Goal: Use online tool/utility: Utilize a website feature to perform a specific function

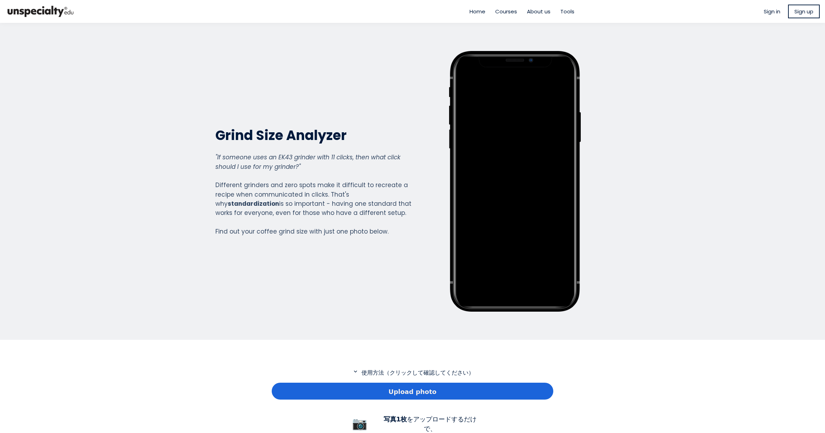
scroll to position [509, 282]
click at [381, 388] on div "Upload photo" at bounding box center [413, 391] width 282 height 17
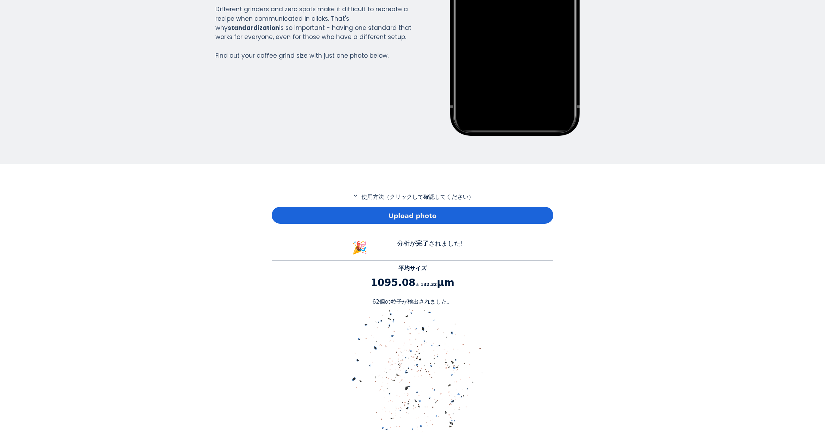
scroll to position [646, 282]
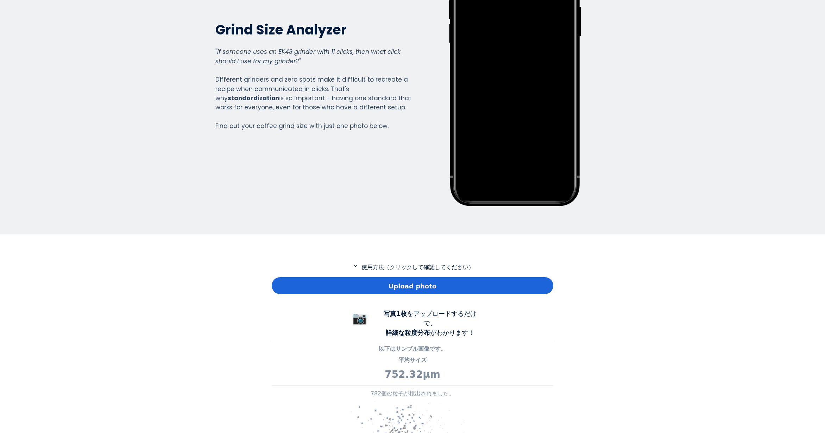
scroll to position [509, 282]
click at [308, 285] on div "Upload photo" at bounding box center [413, 285] width 282 height 17
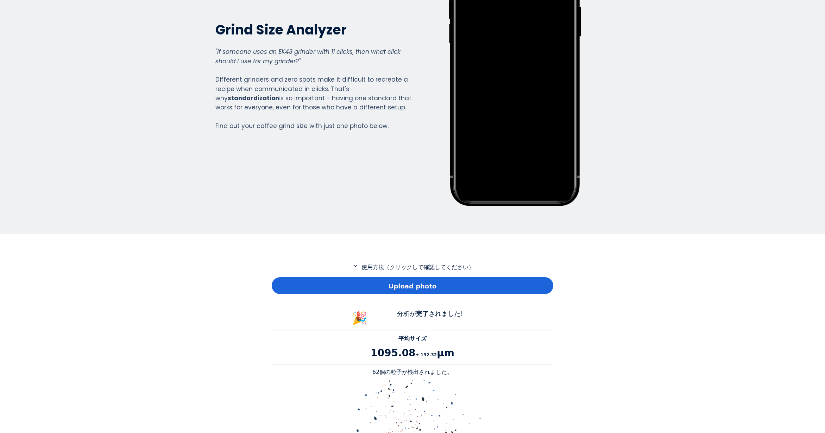
scroll to position [646, 282]
click at [377, 371] on p "62個の粒子が検出されました。" at bounding box center [413, 372] width 282 height 8
copy p "62"
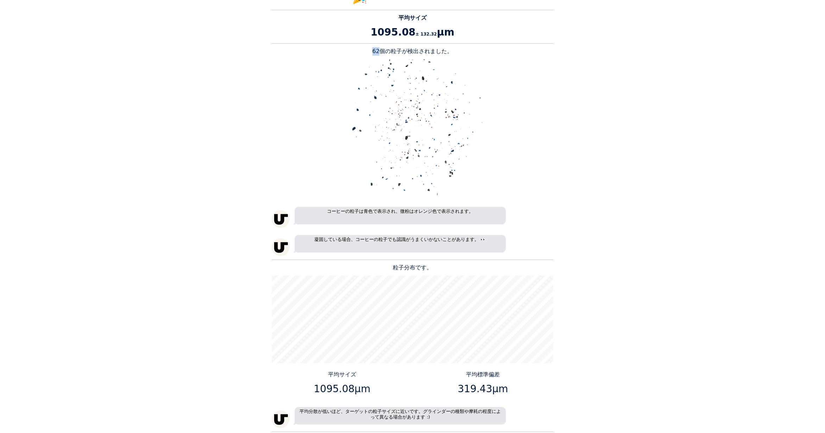
scroll to position [493, 0]
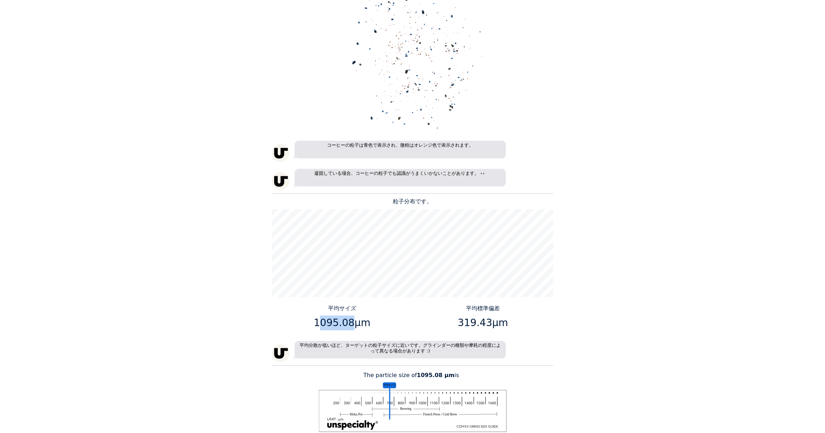
drag, startPoint x: 350, startPoint y: 323, endPoint x: 319, endPoint y: 323, distance: 30.6
click at [319, 323] on p "1095.08μm" at bounding box center [341, 323] width 135 height 15
drag, startPoint x: 318, startPoint y: 323, endPoint x: 350, endPoint y: 325, distance: 31.7
click at [350, 325] on p "1095.08μm" at bounding box center [341, 323] width 135 height 15
copy p "1095.08"
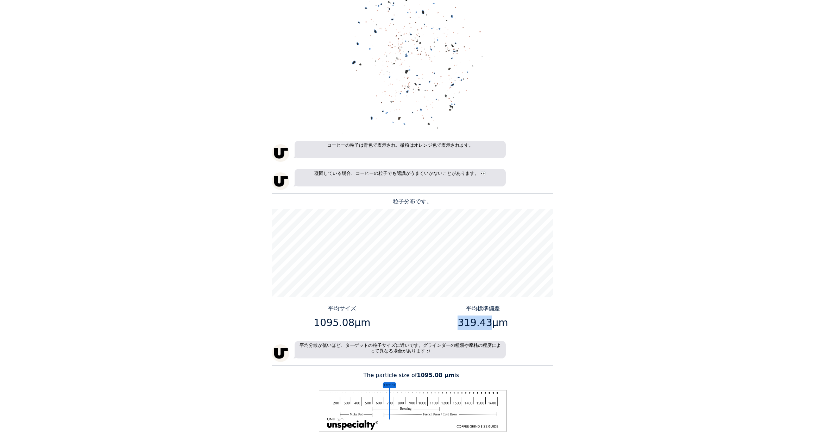
drag, startPoint x: 489, startPoint y: 323, endPoint x: 459, endPoint y: 324, distance: 30.6
click at [459, 324] on p "319.43μm" at bounding box center [482, 323] width 135 height 15
copy p "319.43"
